Goal: Task Accomplishment & Management: Manage account settings

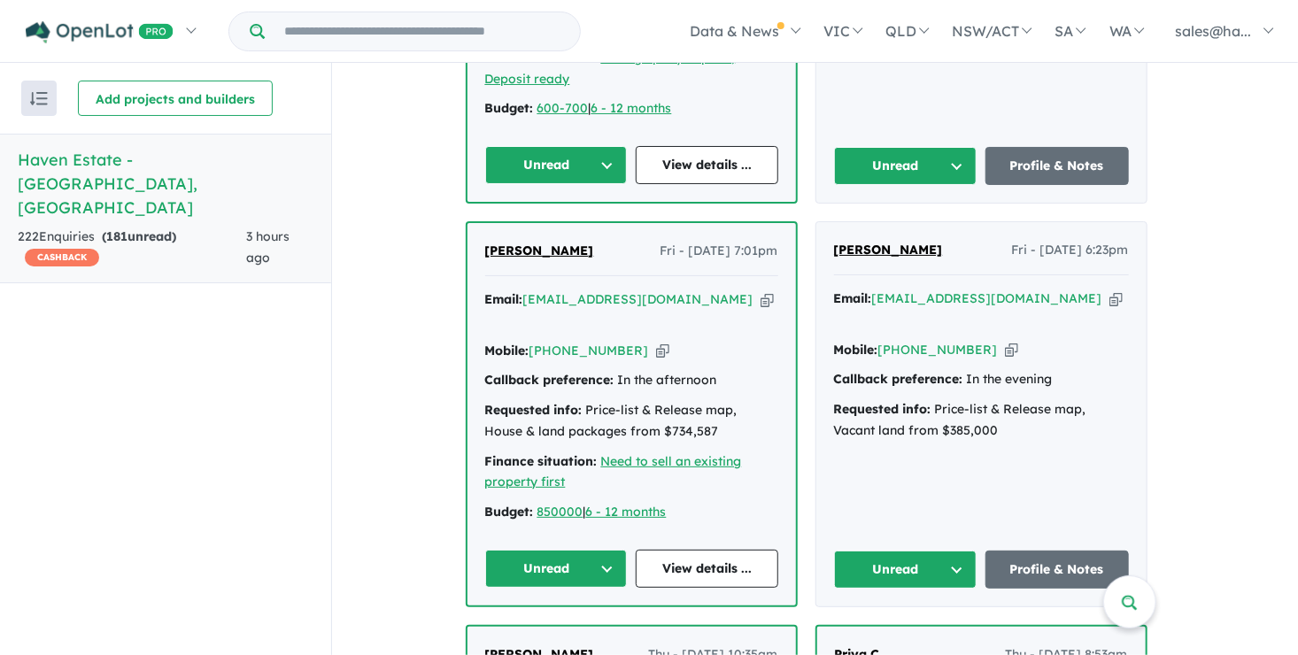
scroll to position [1063, 0]
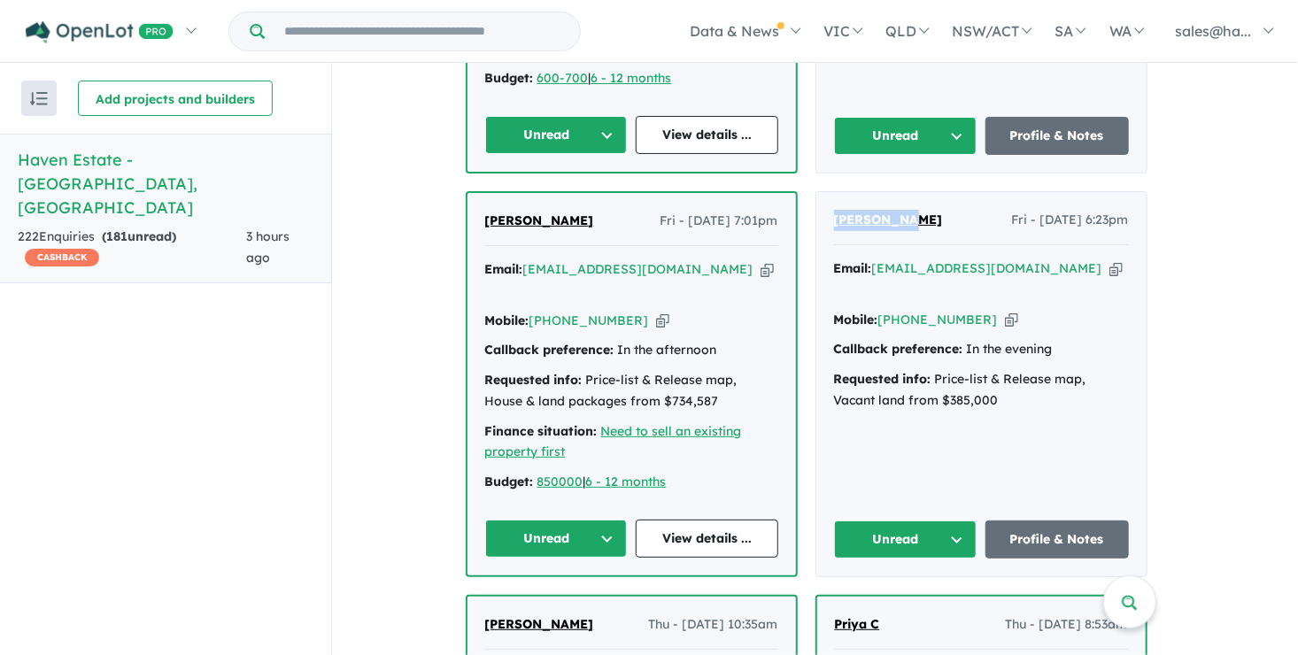
drag, startPoint x: 911, startPoint y: 184, endPoint x: 834, endPoint y: 193, distance: 77.5
click at [834, 193] on div "[PERSON_NAME] Fri - [DATE] 6:23pm Email: [EMAIL_ADDRESS][DOMAIN_NAME] Copied! M…" at bounding box center [981, 384] width 330 height 384
drag, startPoint x: 834, startPoint y: 193, endPoint x: 881, endPoint y: 186, distance: 47.4
copy span "Marie Gray"
click at [1005, 311] on icon "button" at bounding box center [1011, 320] width 13 height 19
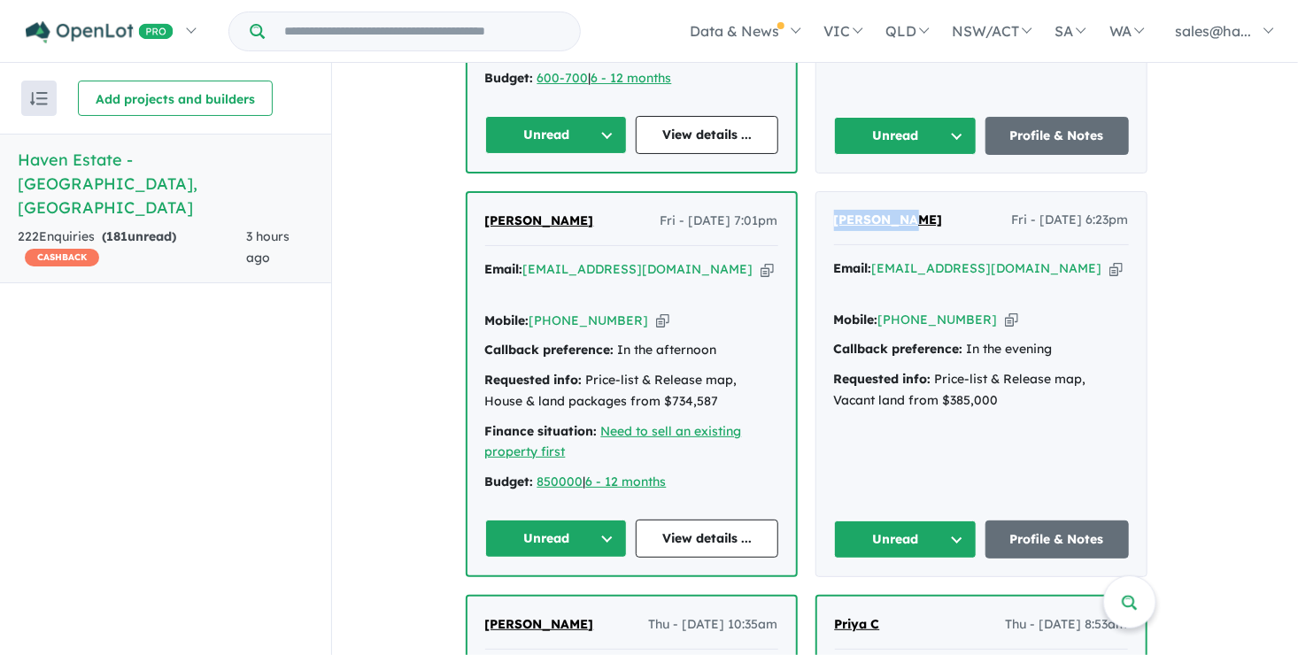
copy span "Marie Gray"
click at [1109, 259] on icon "button" at bounding box center [1115, 268] width 13 height 19
copy span "Marie Gray"
click at [1070, 520] on link "Profile & Notes" at bounding box center [1056, 539] width 143 height 38
click at [959, 520] on button "Unread" at bounding box center [905, 539] width 143 height 38
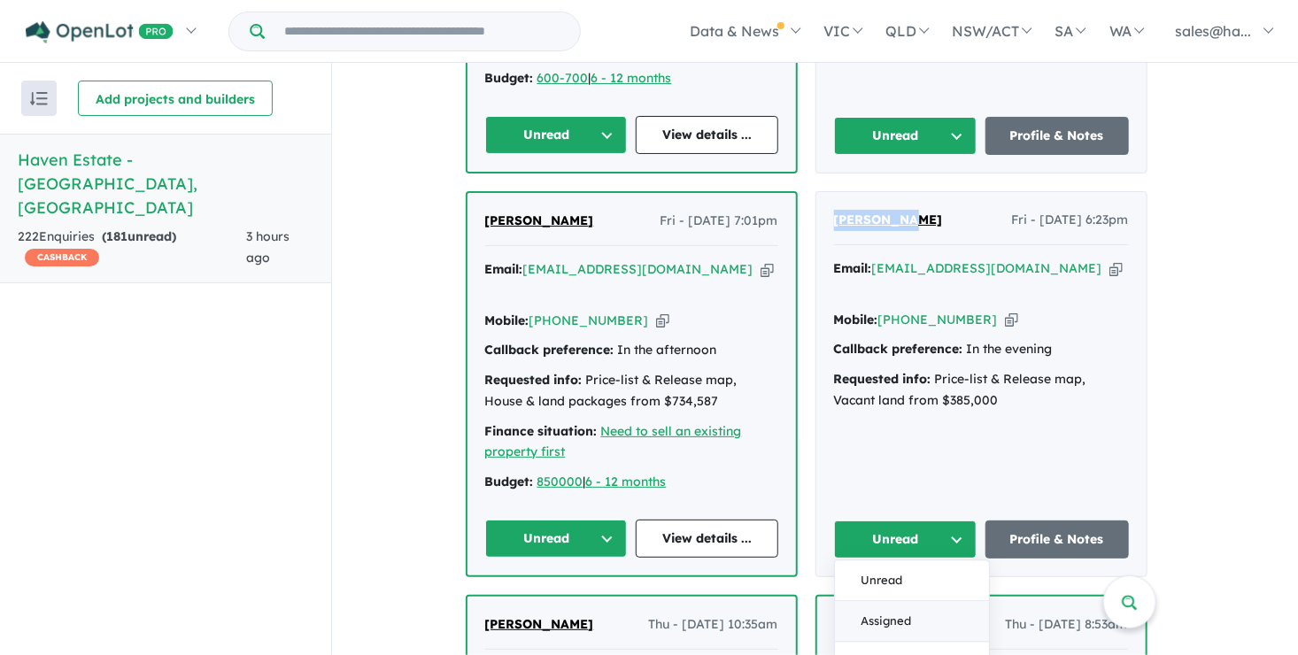
click at [907, 602] on button "Assigned" at bounding box center [912, 622] width 154 height 41
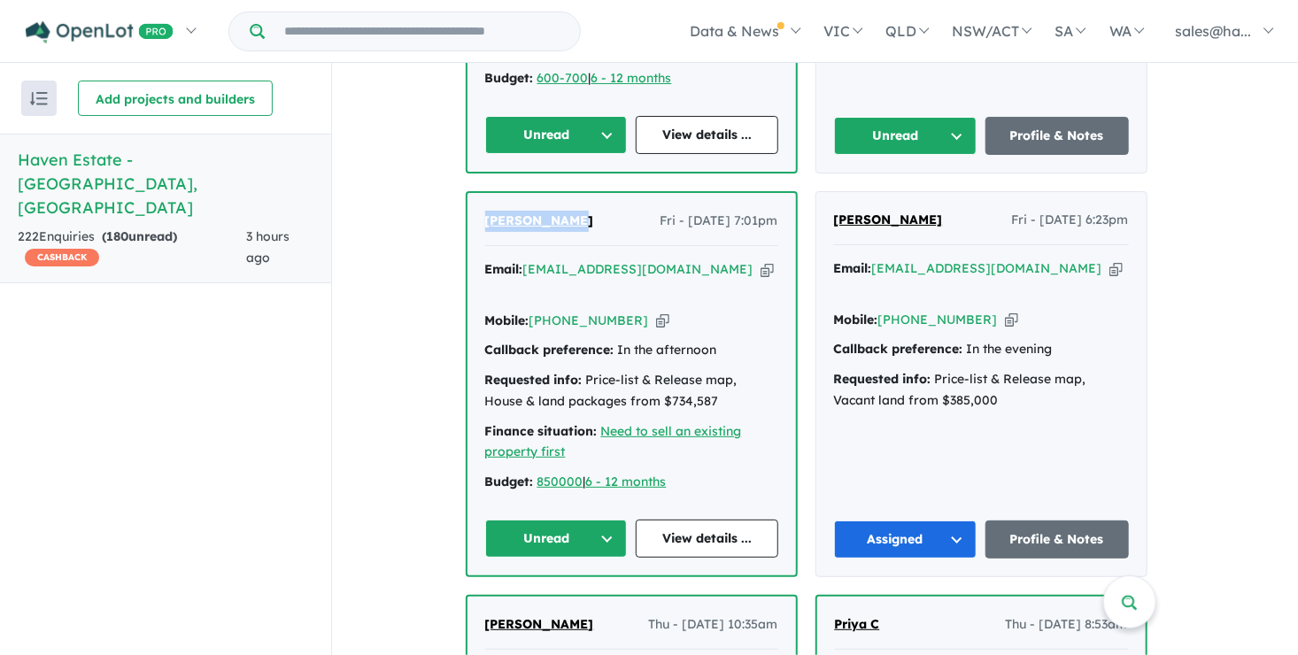
drag, startPoint x: 570, startPoint y: 189, endPoint x: 489, endPoint y: 196, distance: 80.8
click at [489, 211] on div "scott willis Fri - 22/08/2025, 7:01pm" at bounding box center [631, 228] width 293 height 35
drag, startPoint x: 489, startPoint y: 196, endPoint x: 532, endPoint y: 194, distance: 42.5
copy span "scott willis"
click at [656, 312] on icon "button" at bounding box center [662, 321] width 13 height 19
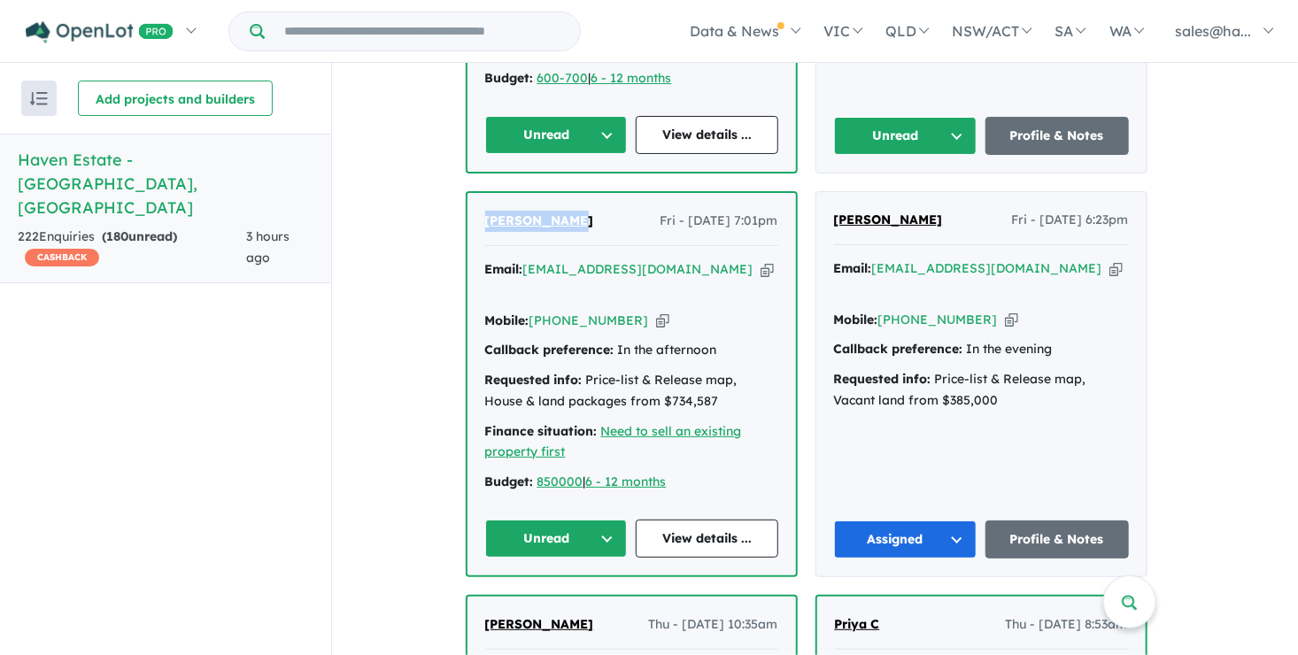
copy span "scott willis"
click at [760, 260] on icon "button" at bounding box center [766, 269] width 13 height 19
copy span "scott willis"
click at [741, 520] on link "View details ..." at bounding box center [707, 539] width 143 height 38
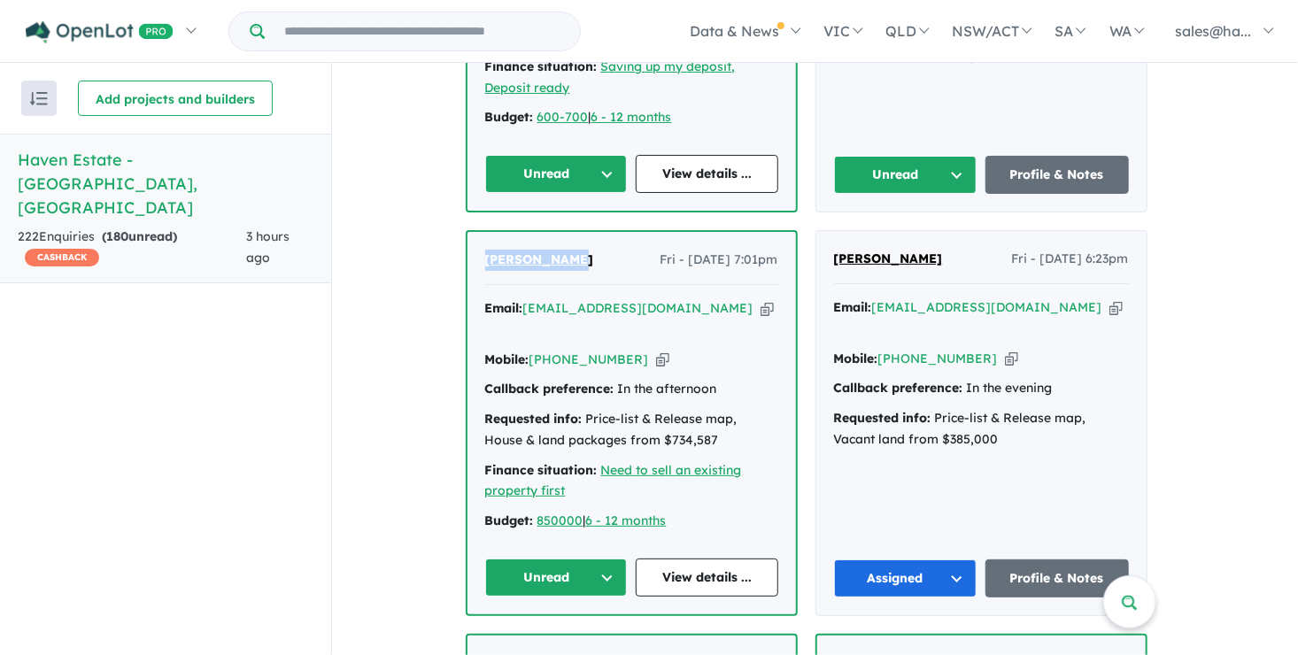
scroll to position [974, 0]
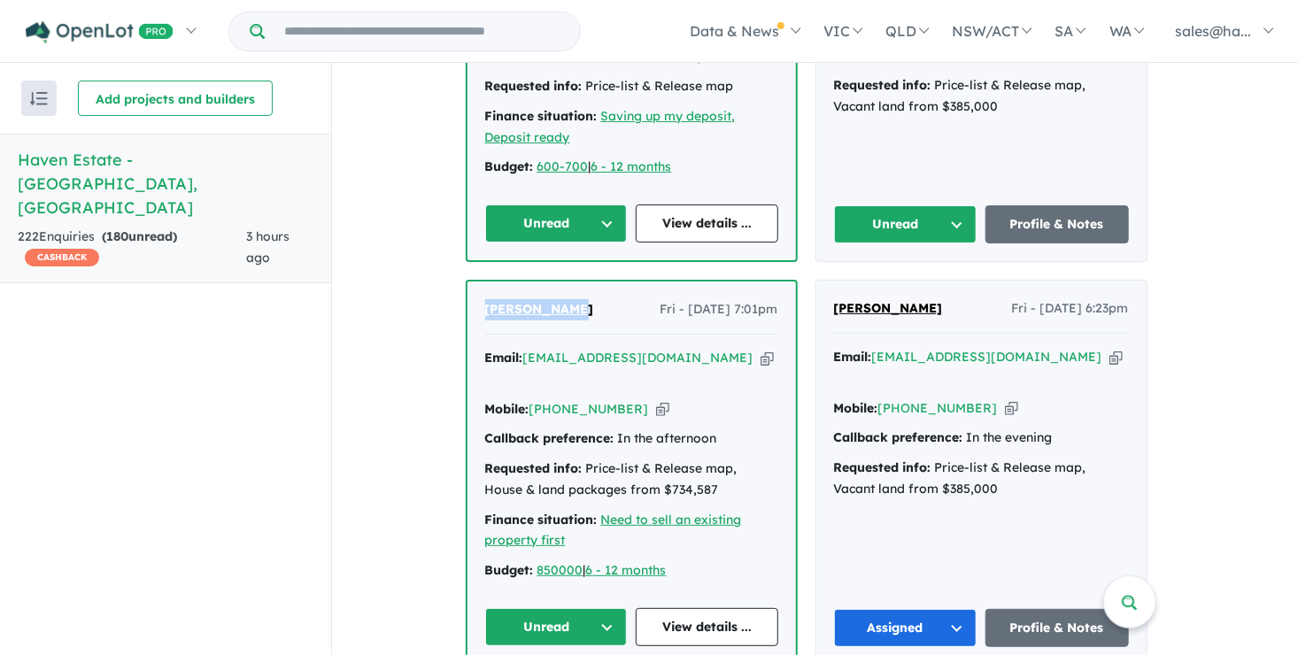
click at [612, 608] on button "Unread" at bounding box center [556, 627] width 143 height 38
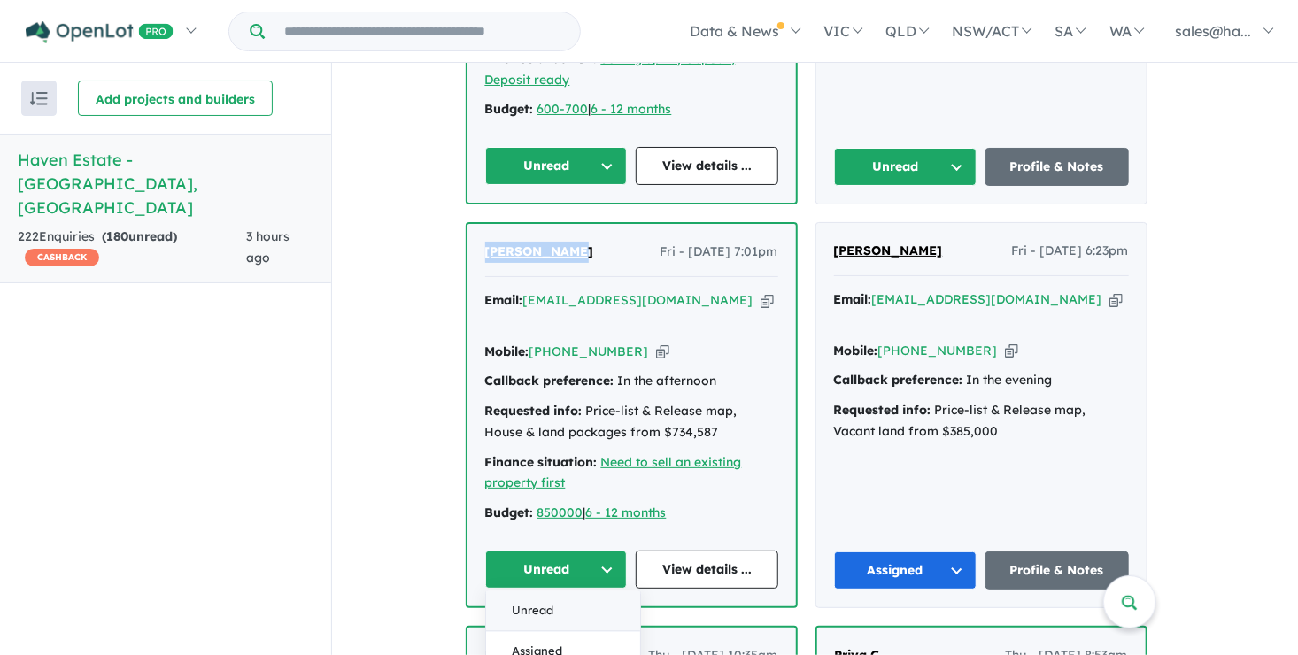
scroll to position [1063, 0]
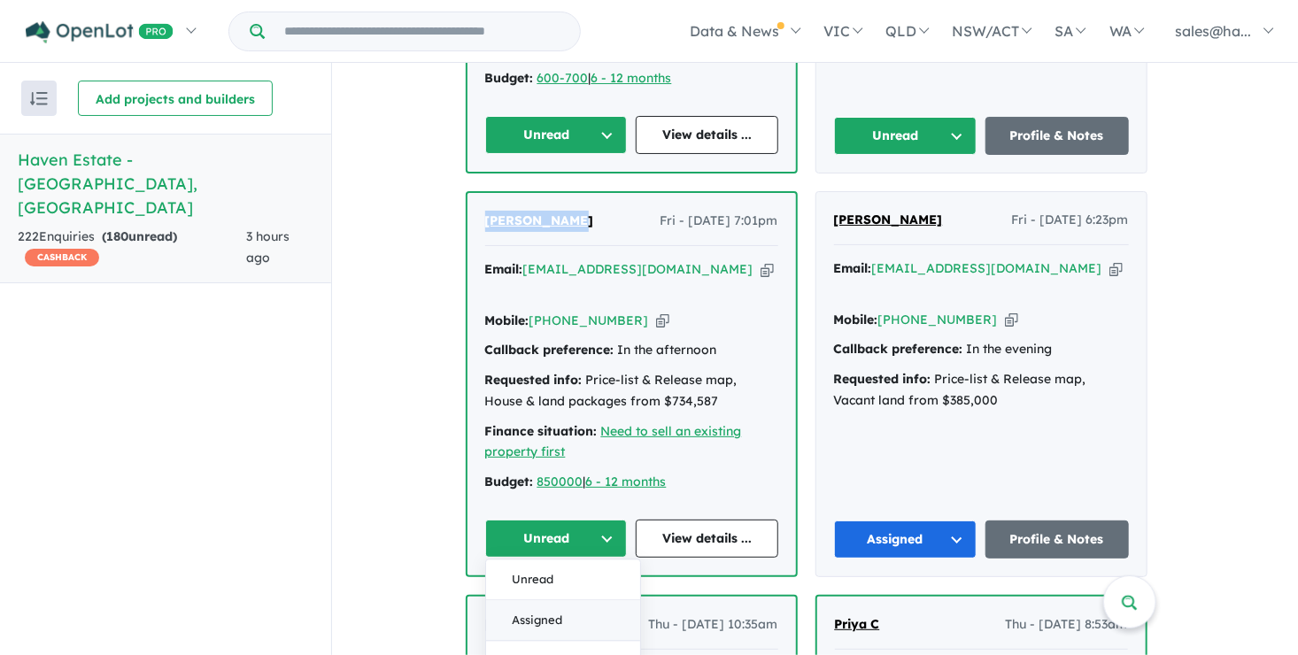
click at [552, 601] on button "Assigned" at bounding box center [563, 621] width 154 height 41
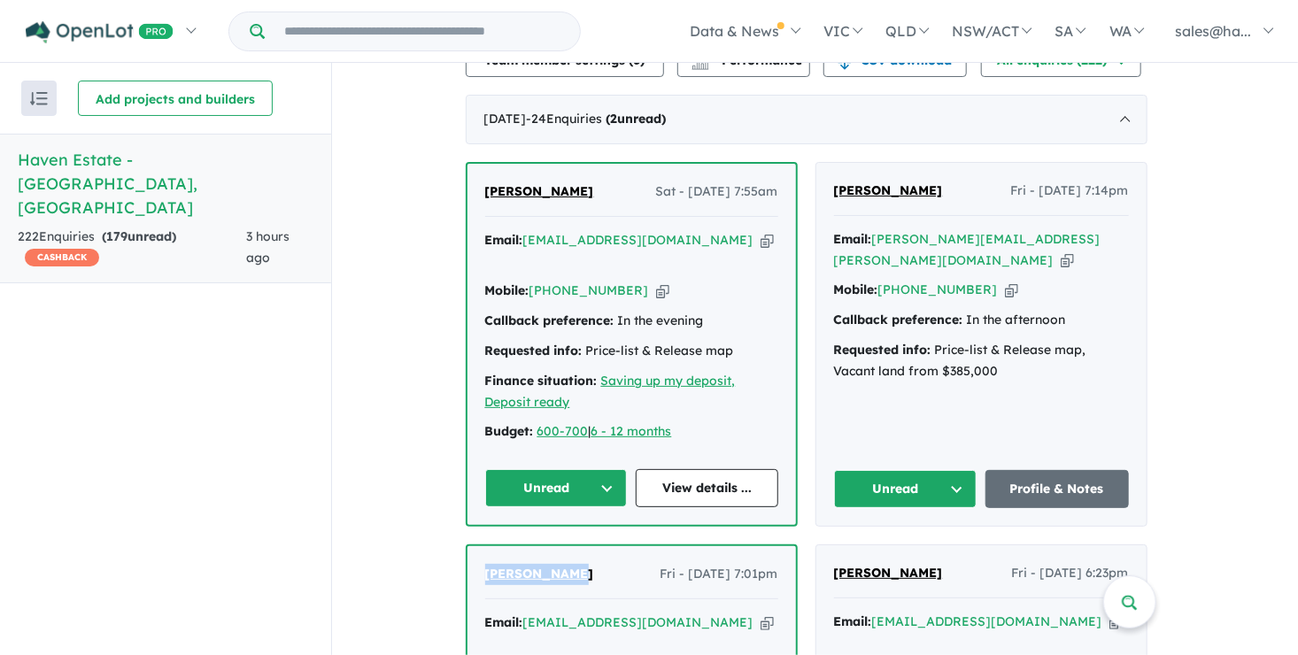
scroll to position [709, 0]
drag, startPoint x: 936, startPoint y: 182, endPoint x: 839, endPoint y: 187, distance: 96.6
click at [839, 187] on div "Shayla Grieve Fri - 22/08/2025, 7:14pm" at bounding box center [981, 198] width 295 height 35
drag, startPoint x: 839, startPoint y: 187, endPoint x: 882, endPoint y: 184, distance: 43.5
copy span "Shayla Grieve"
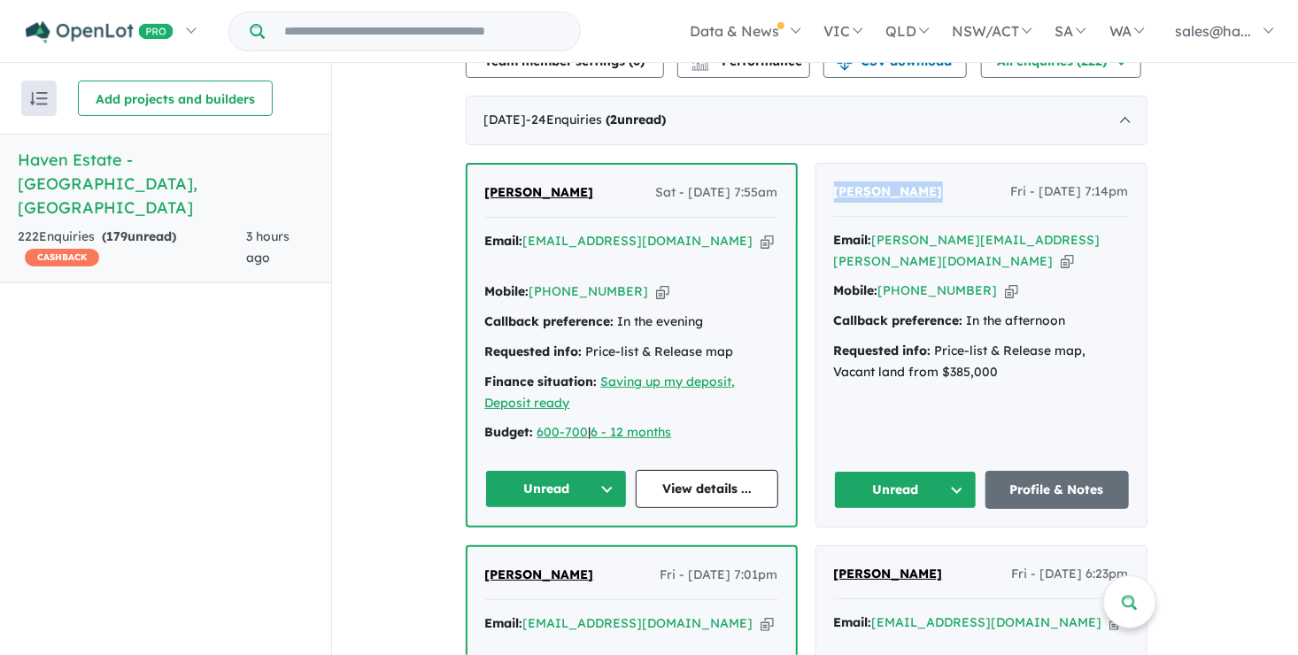
click at [1005, 281] on icon "button" at bounding box center [1011, 290] width 13 height 19
copy span "Shayla Grieve"
click at [1060, 252] on icon "button" at bounding box center [1066, 261] width 13 height 19
copy span "Shayla Grieve"
click at [1116, 471] on link "Profile & Notes" at bounding box center [1056, 490] width 143 height 38
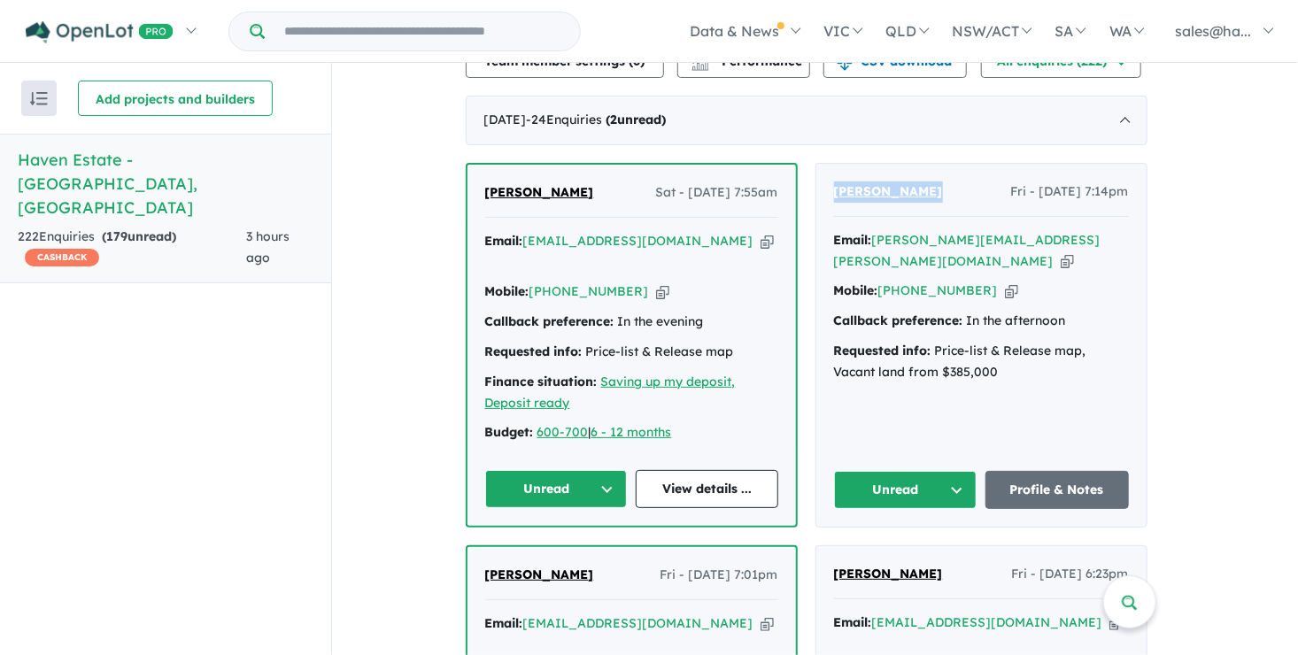
click at [962, 471] on button "Unread" at bounding box center [905, 490] width 143 height 38
click at [913, 552] on button "Assigned" at bounding box center [912, 572] width 154 height 41
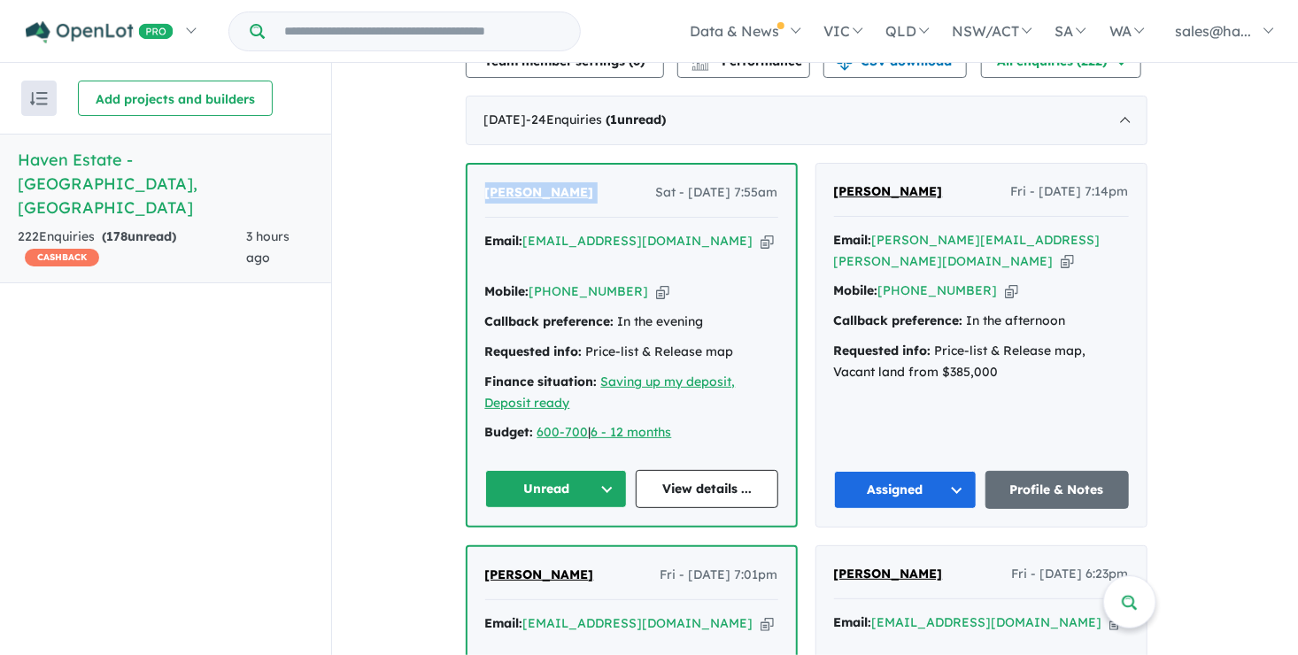
drag, startPoint x: 610, startPoint y: 178, endPoint x: 481, endPoint y: 178, distance: 128.3
click at [481, 178] on div "Sundar Poudel Sat - 23/08/2025, 7:55am Email: poudel_sundar@yahoo.com Copied! M…" at bounding box center [631, 345] width 328 height 361
drag, startPoint x: 481, startPoint y: 178, endPoint x: 549, endPoint y: 181, distance: 67.3
click at [549, 184] on span "[PERSON_NAME]" at bounding box center [539, 192] width 109 height 16
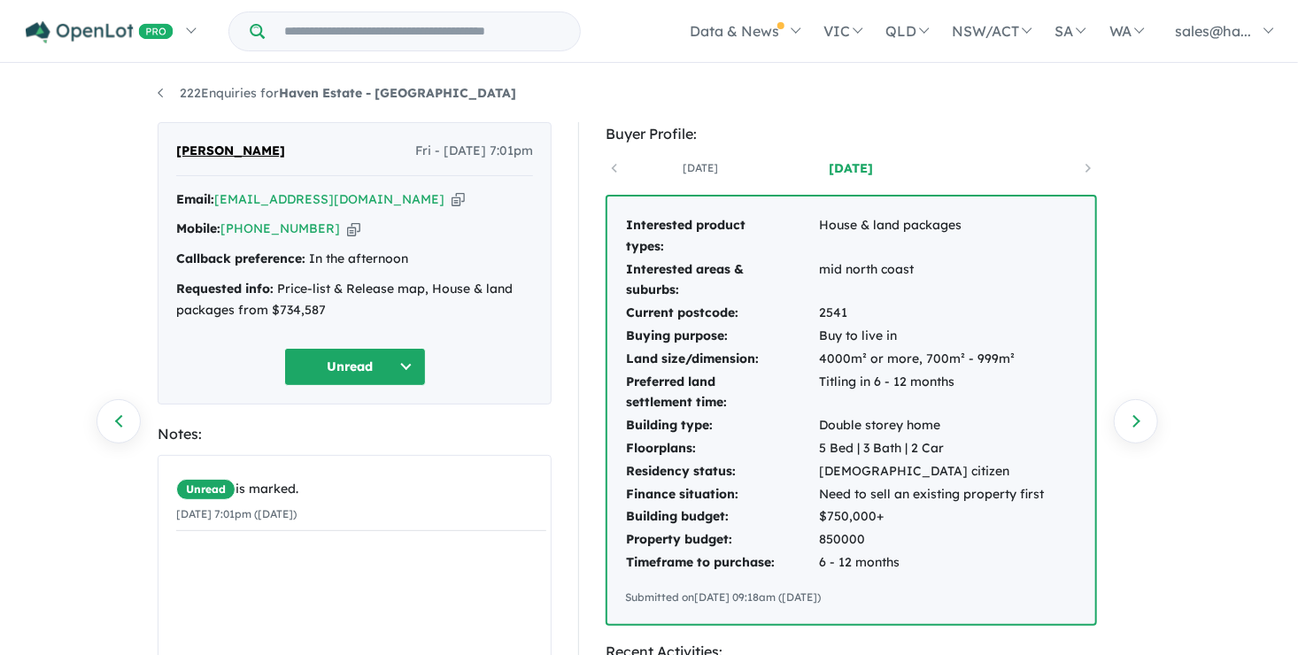
click at [405, 363] on button "Unread" at bounding box center [355, 367] width 142 height 38
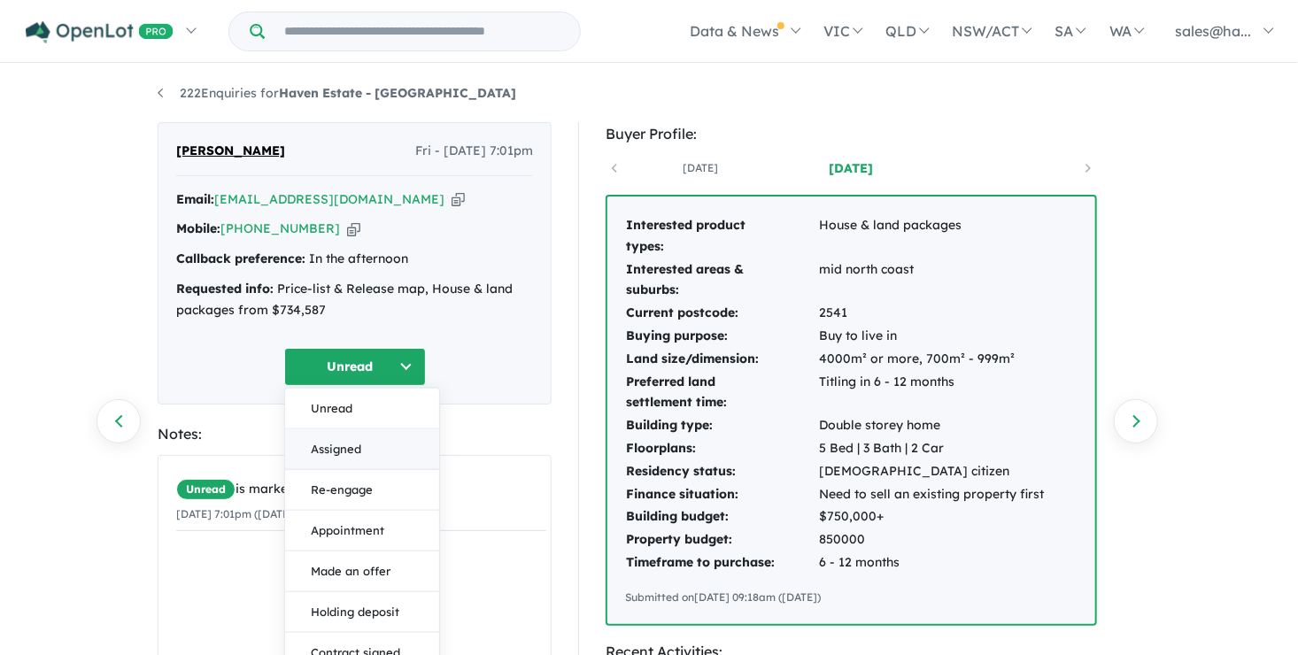
click at [335, 453] on button "Assigned" at bounding box center [362, 448] width 154 height 41
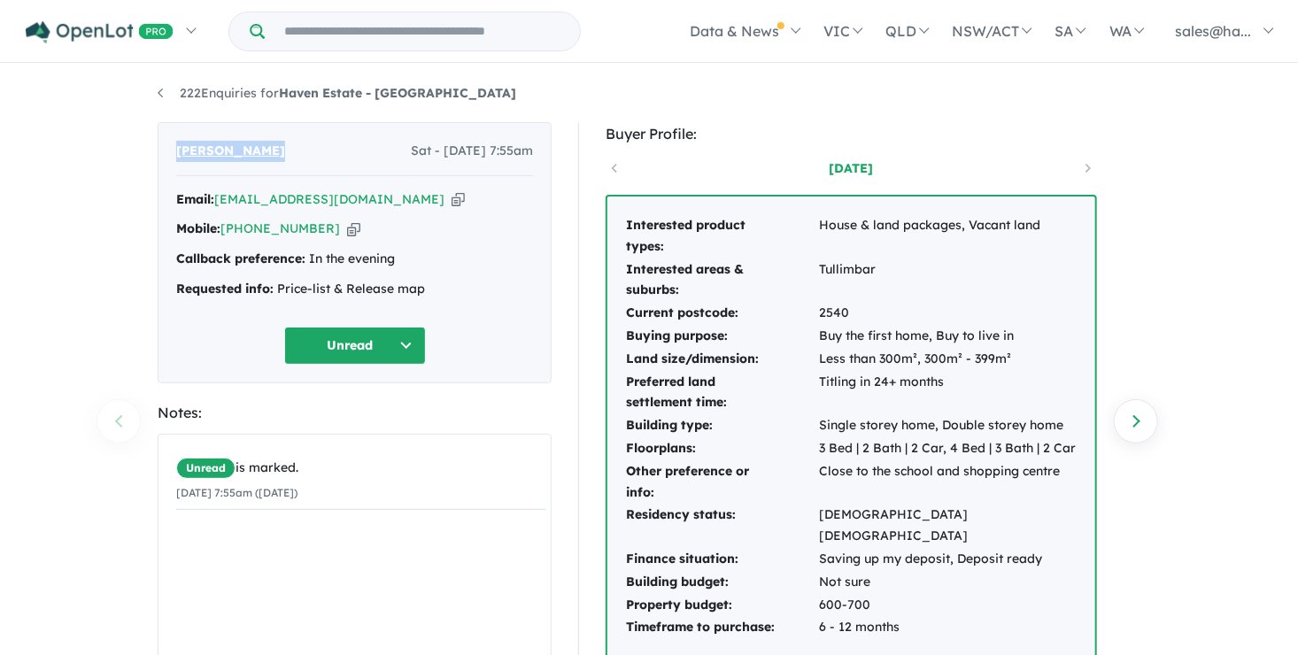
drag, startPoint x: 295, startPoint y: 148, endPoint x: 170, endPoint y: 144, distance: 124.8
click at [170, 144] on div "[PERSON_NAME] Sat - [DATE] 7:55am Email: [EMAIL_ADDRESS][DOMAIN_NAME] Copied! M…" at bounding box center [355, 252] width 394 height 261
drag, startPoint x: 170, startPoint y: 144, endPoint x: 238, endPoint y: 144, distance: 68.2
copy span "[PERSON_NAME]"
click at [347, 227] on icon "button" at bounding box center [353, 229] width 13 height 19
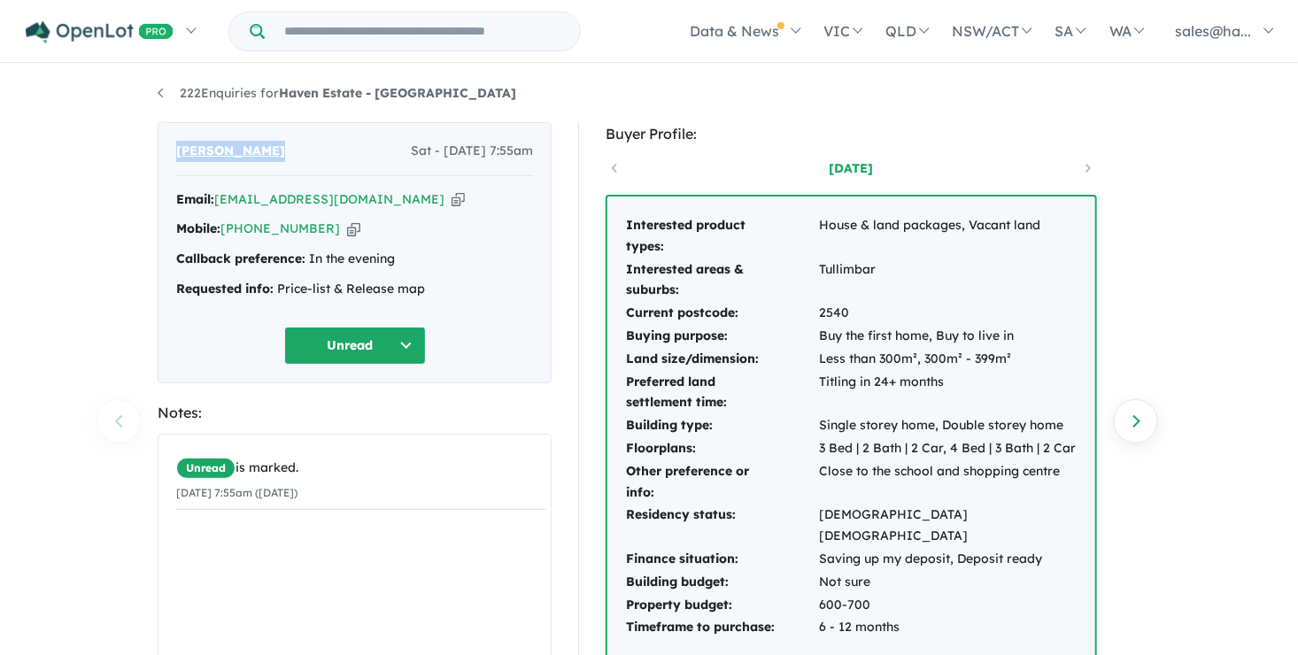
copy span "[PERSON_NAME]"
click at [451, 200] on icon "button" at bounding box center [457, 199] width 13 height 19
copy span "[PERSON_NAME]"
click at [402, 339] on button "Unread" at bounding box center [355, 346] width 142 height 38
click at [348, 428] on button "Assigned" at bounding box center [362, 428] width 154 height 41
